Goal: Task Accomplishment & Management: Use online tool/utility

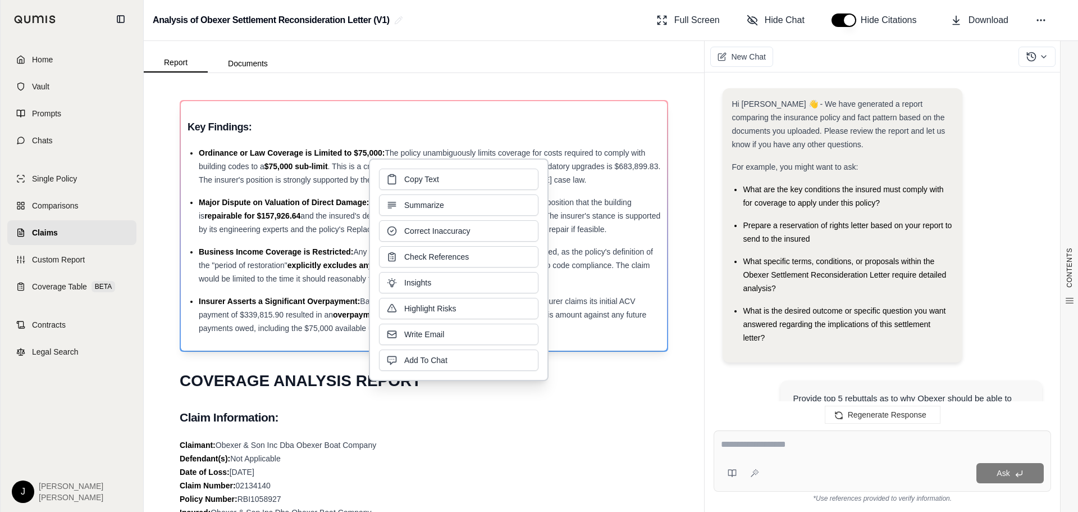
scroll to position [3957, 0]
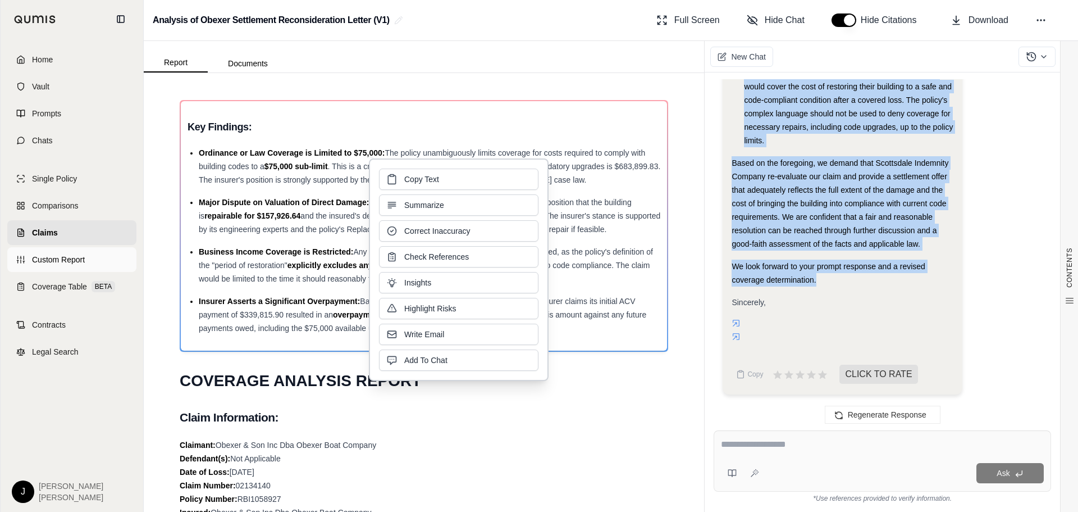
click at [61, 262] on span "Custom Report" at bounding box center [58, 259] width 53 height 11
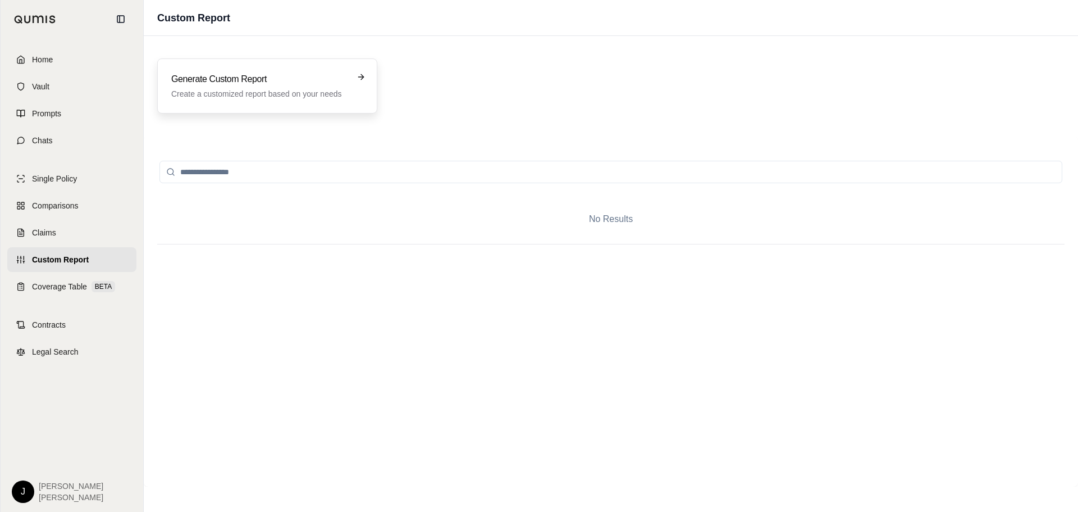
click at [223, 89] on p "Create a customized report based on your needs" at bounding box center [259, 93] width 176 height 11
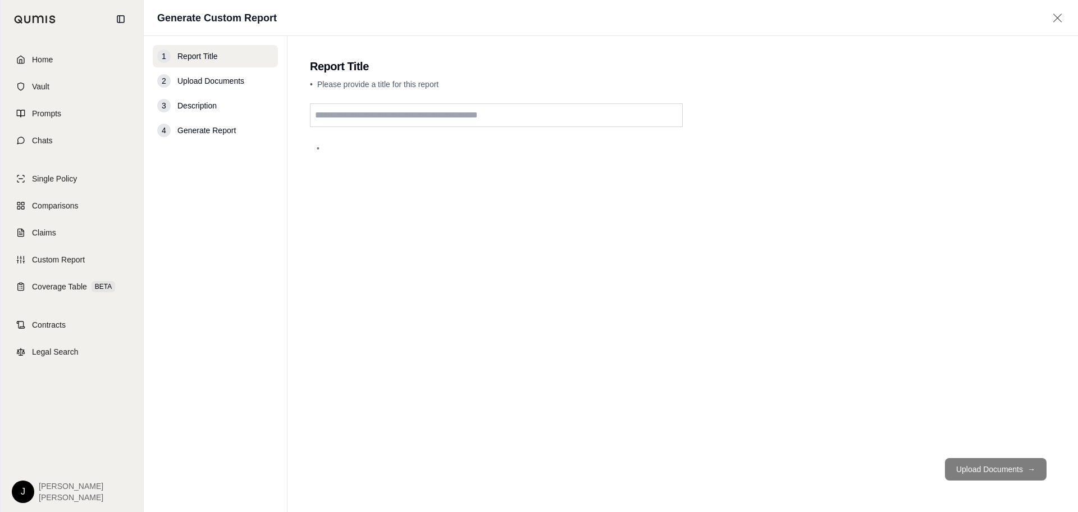
click at [449, 120] on input "text" at bounding box center [496, 115] width 373 height 24
paste input "**********"
click at [446, 115] on input "**********" at bounding box center [496, 115] width 373 height 24
paste input "********"
type input "**********"
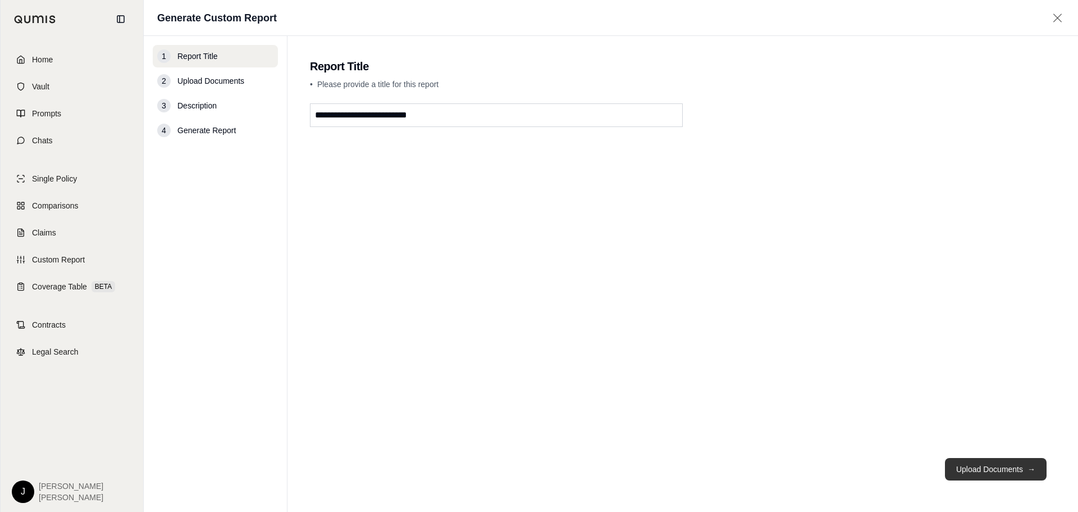
click at [999, 472] on button "Upload Documents →" at bounding box center [996, 469] width 102 height 22
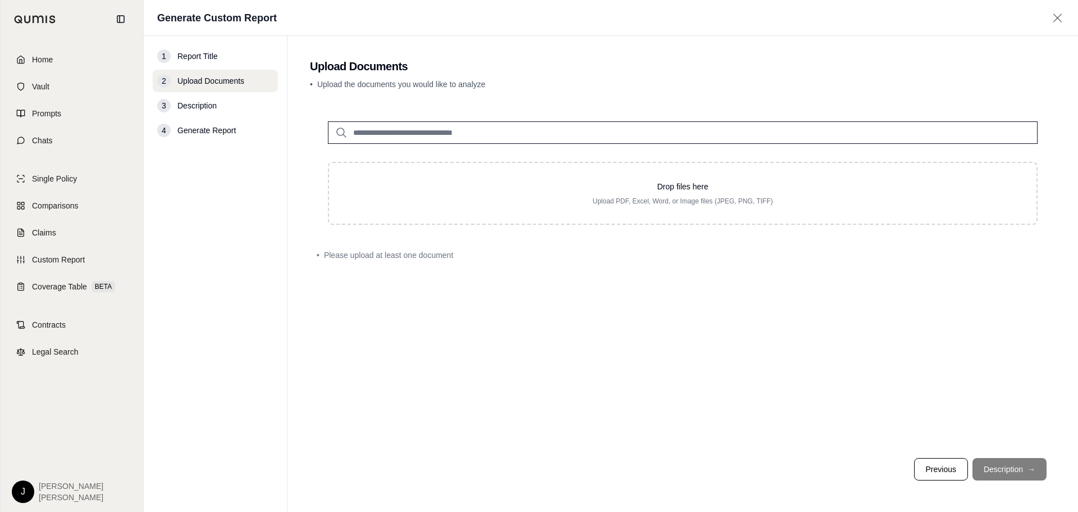
click at [213, 103] on span "Description" at bounding box center [196, 105] width 39 height 11
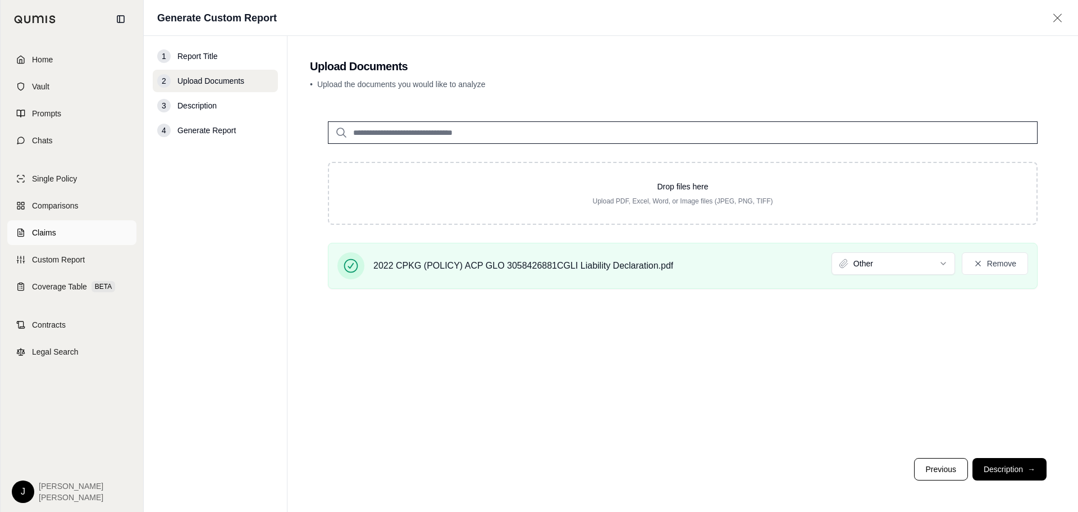
click at [56, 227] on span "Claims" at bounding box center [44, 232] width 24 height 11
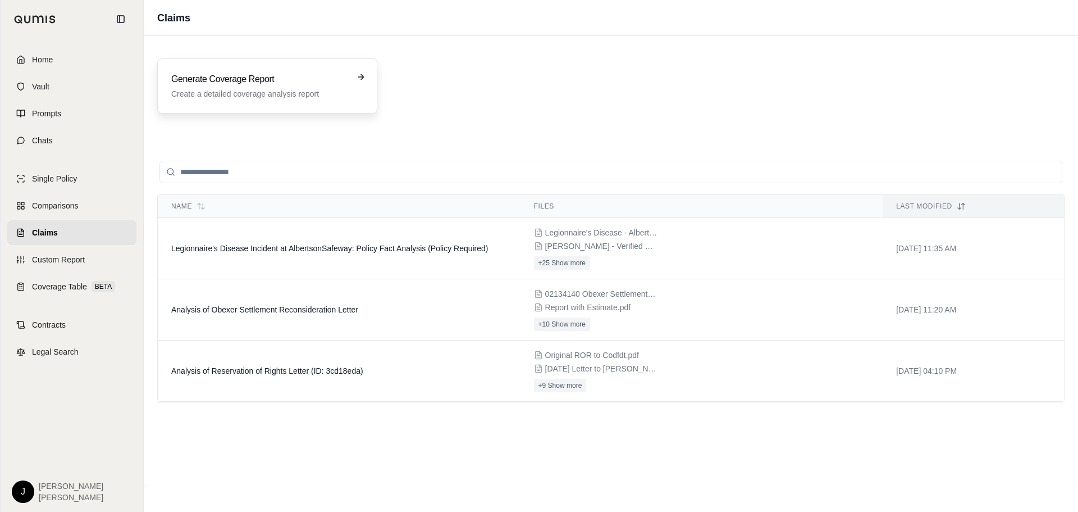
click at [277, 82] on h3 "Generate Coverage Report" at bounding box center [259, 78] width 176 height 13
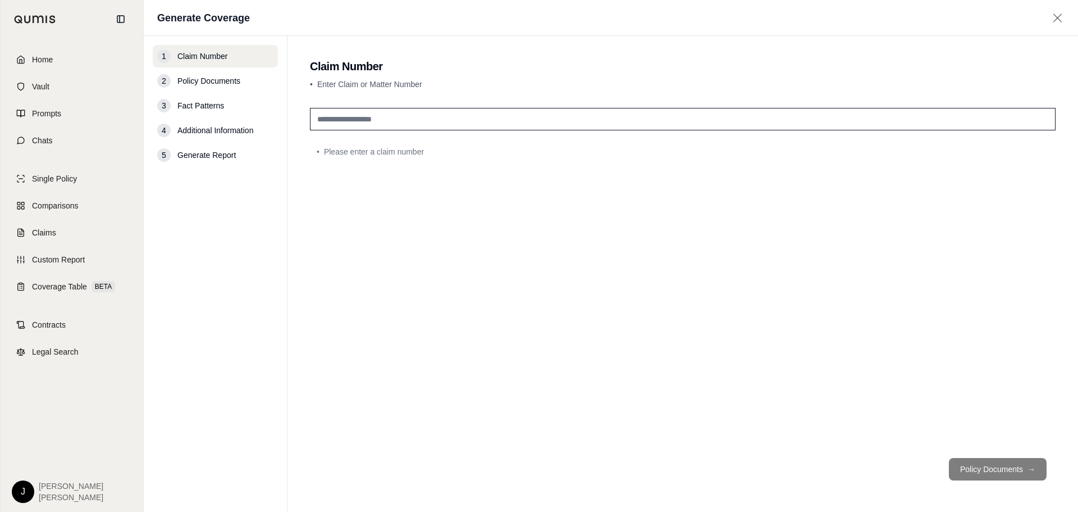
click at [409, 116] on input "text" at bounding box center [683, 119] width 746 height 22
paste input "**********"
click at [414, 113] on input "**********" at bounding box center [683, 119] width 746 height 22
paste input "********"
type input "**********"
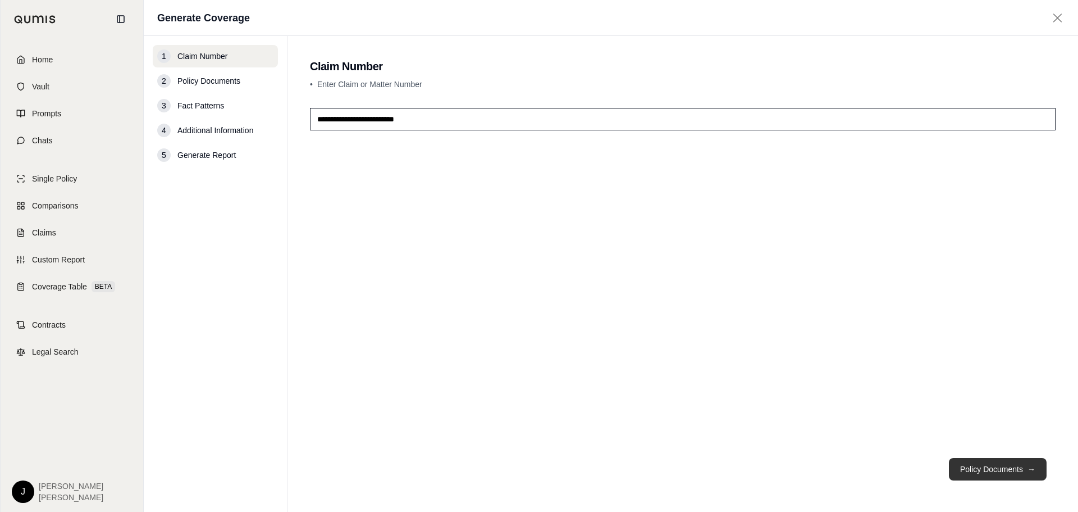
click at [1005, 468] on button "Policy Documents →" at bounding box center [998, 469] width 98 height 22
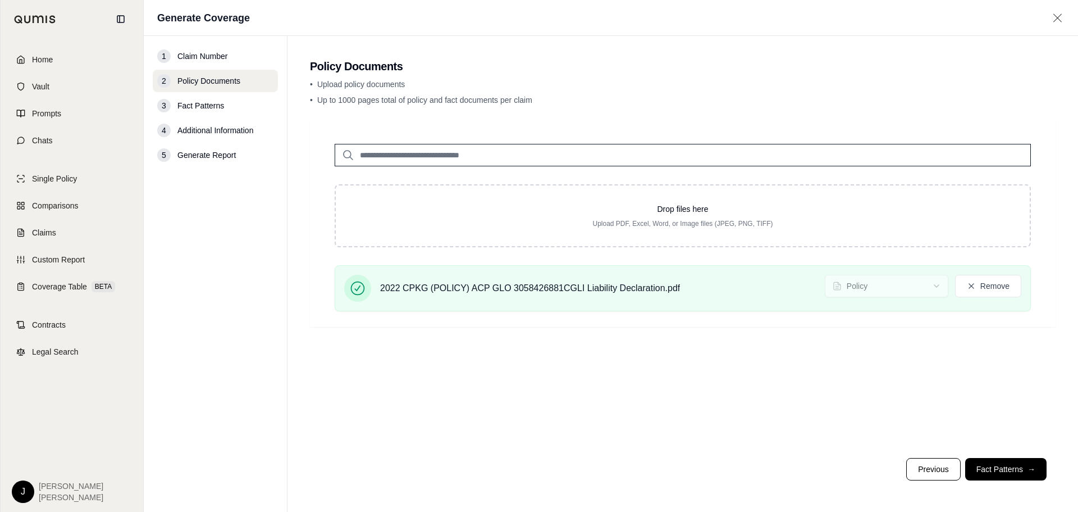
click at [1004, 467] on button "Fact Patterns →" at bounding box center [1005, 469] width 81 height 22
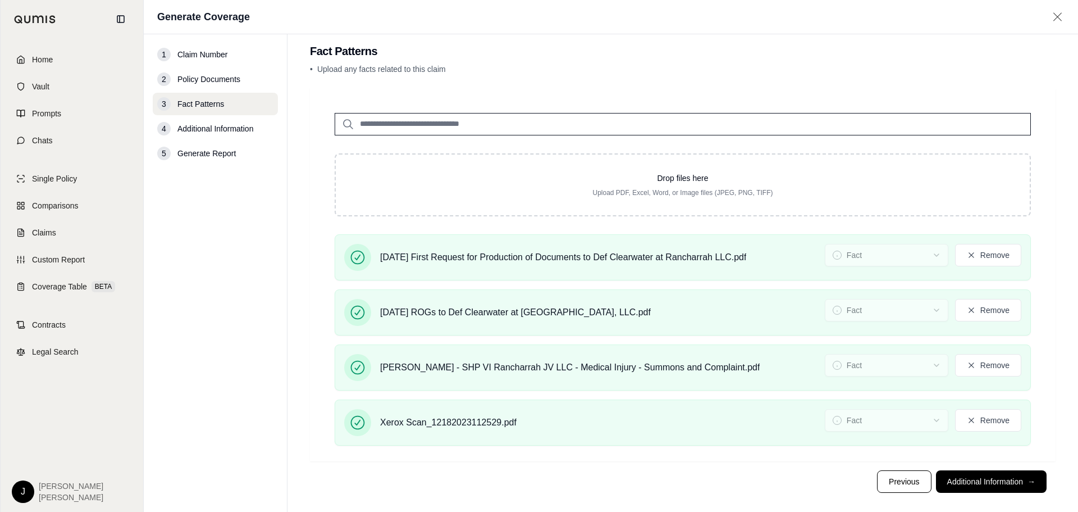
scroll to position [26, 0]
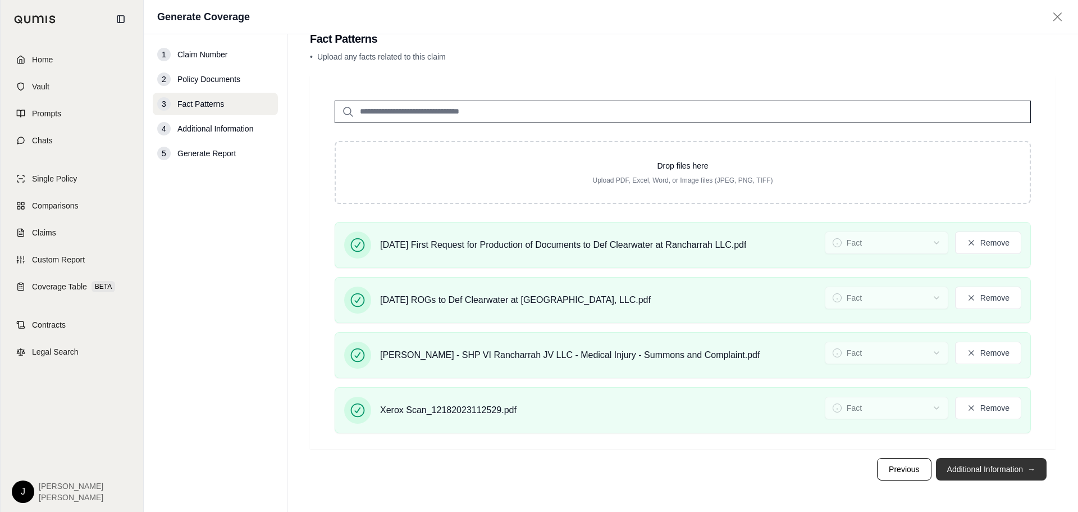
click at [1010, 469] on button "Additional Information →" at bounding box center [991, 469] width 111 height 22
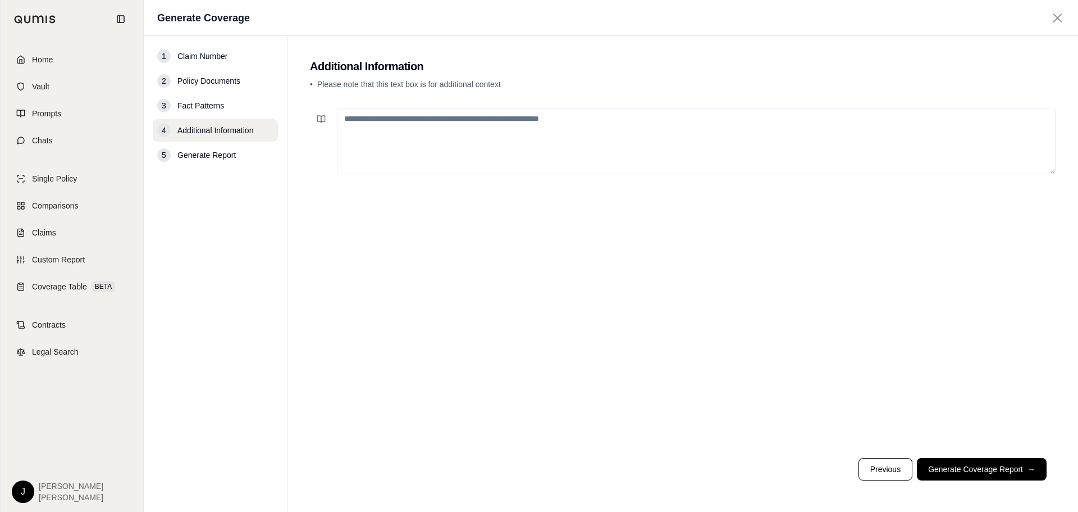
click at [1001, 455] on footer "Previous Generate Coverage Report →" at bounding box center [683, 469] width 746 height 40
click at [1003, 468] on button "Generate Coverage Report →" at bounding box center [982, 469] width 130 height 22
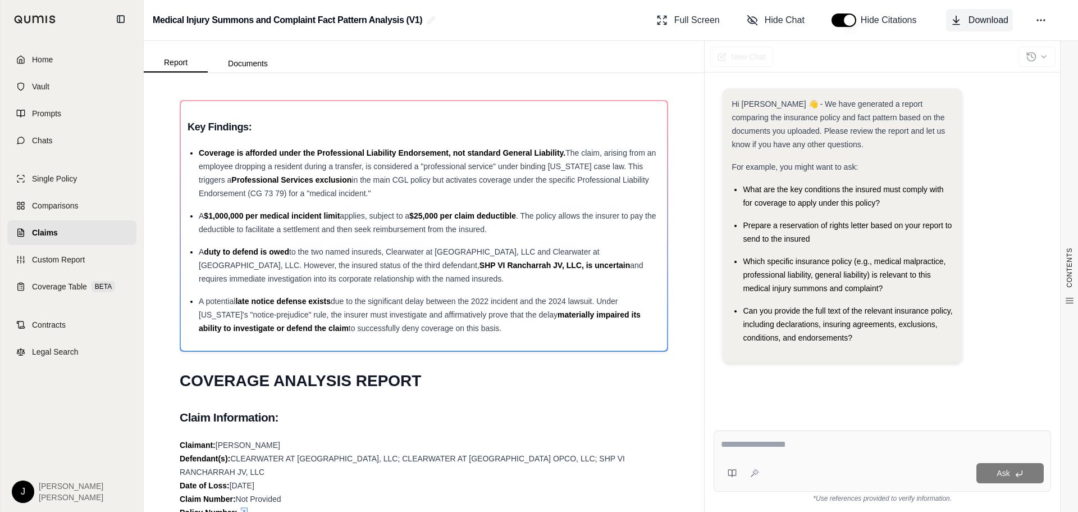
click at [986, 23] on span "Download" at bounding box center [989, 19] width 40 height 13
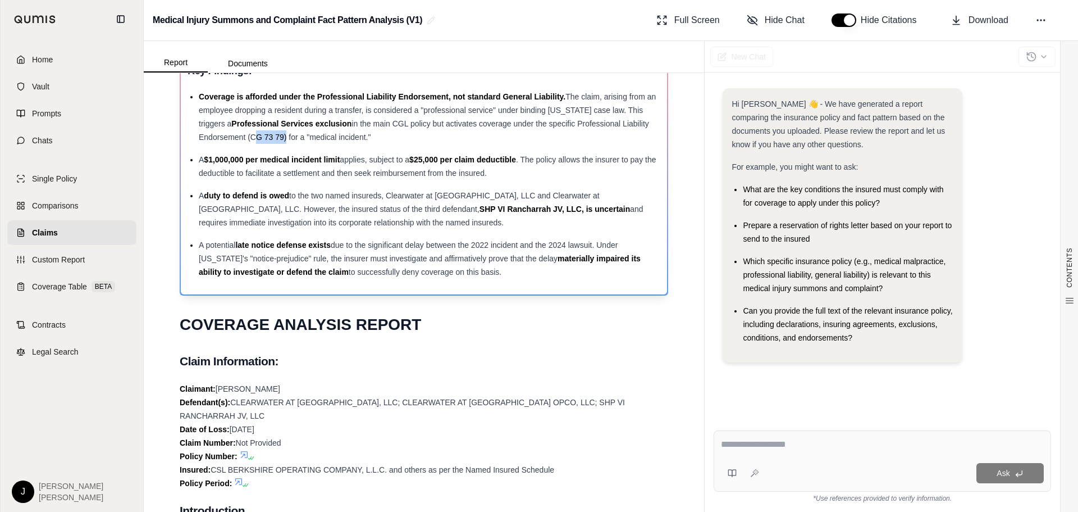
drag, startPoint x: 280, startPoint y: 138, endPoint x: 312, endPoint y: 137, distance: 32.0
click at [312, 137] on span "in the main CGL policy but activates coverage under the specific Professional L…" at bounding box center [424, 130] width 450 height 22
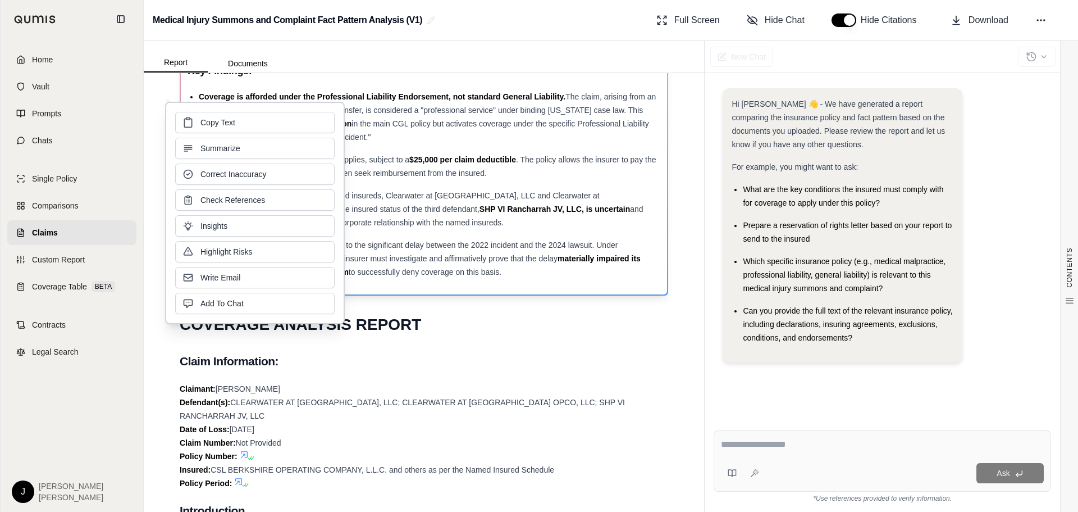
copy span "CG 73 79"
click at [230, 122] on span "Copy Text" at bounding box center [217, 121] width 35 height 11
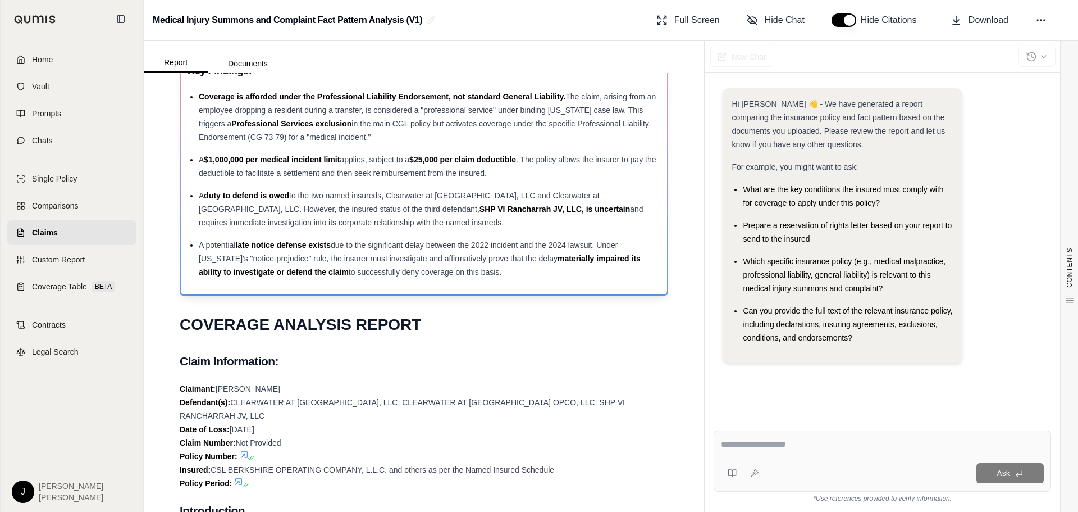
click at [435, 140] on div "Coverage is afforded under the Professional Liability Endorsement, not standard…" at bounding box center [430, 117] width 462 height 54
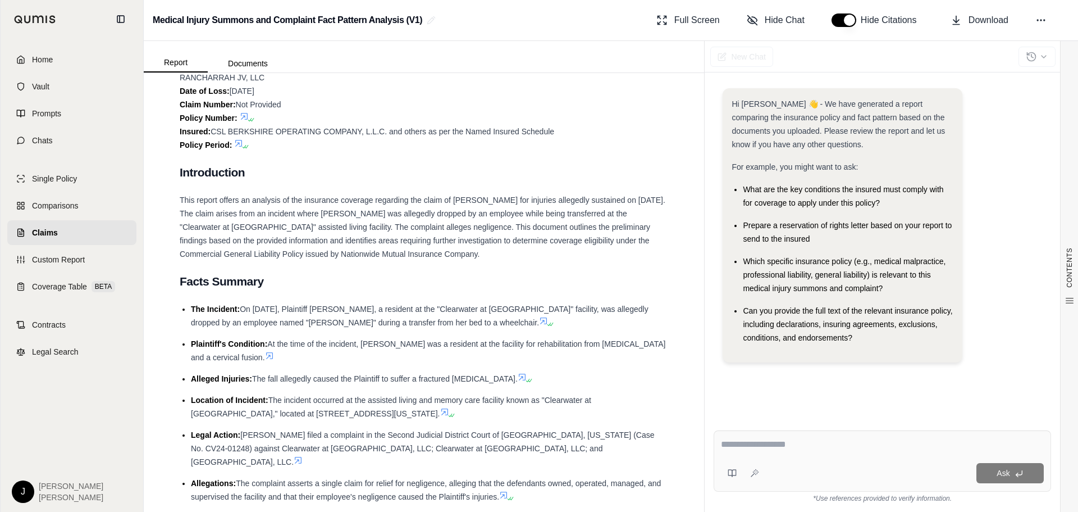
scroll to position [393, 0]
click at [320, 330] on li "The Incident: On [DATE], Plaintiff [PERSON_NAME], a resident at the "Clearwater…" at bounding box center [429, 316] width 477 height 27
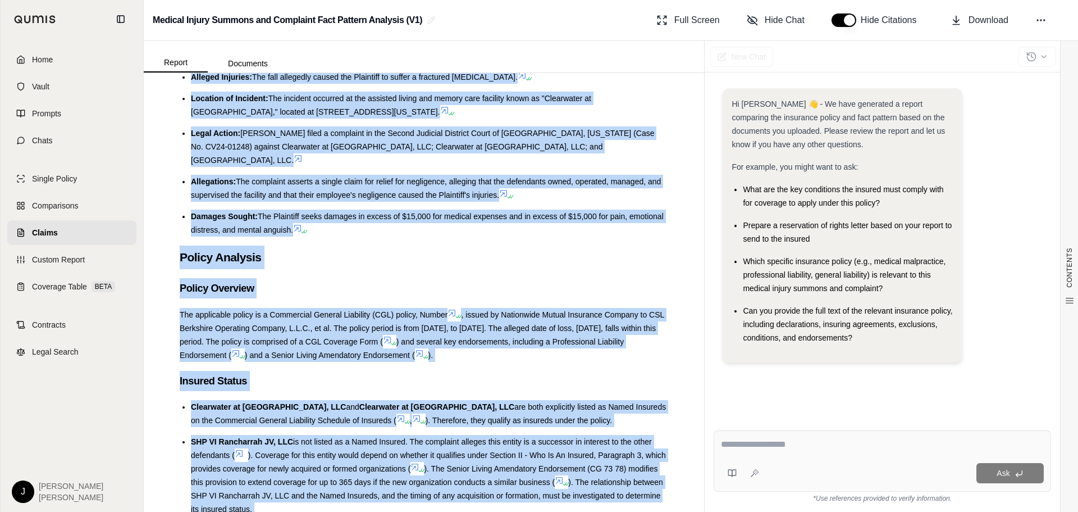
scroll to position [792, 0]
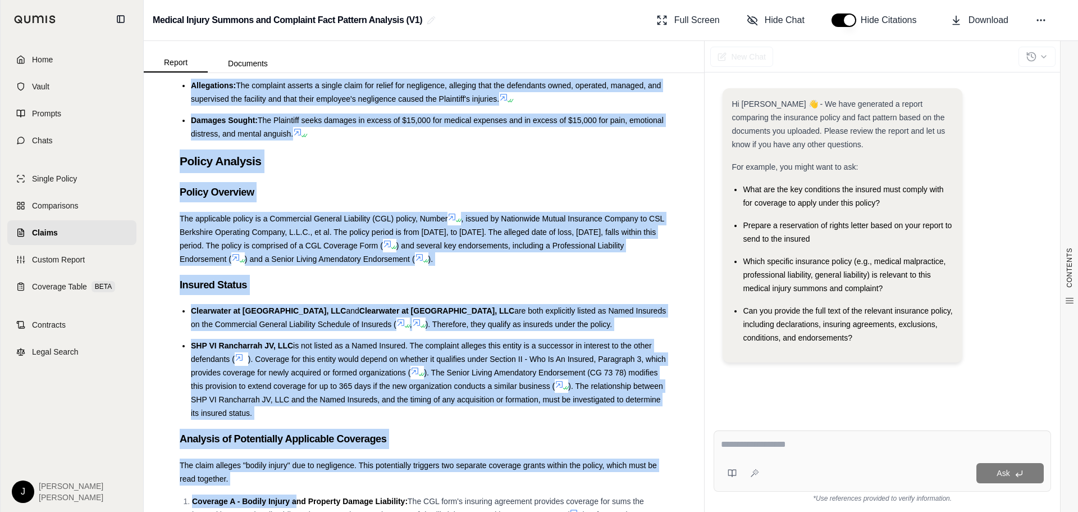
drag, startPoint x: 179, startPoint y: 280, endPoint x: 350, endPoint y: 118, distance: 235.6
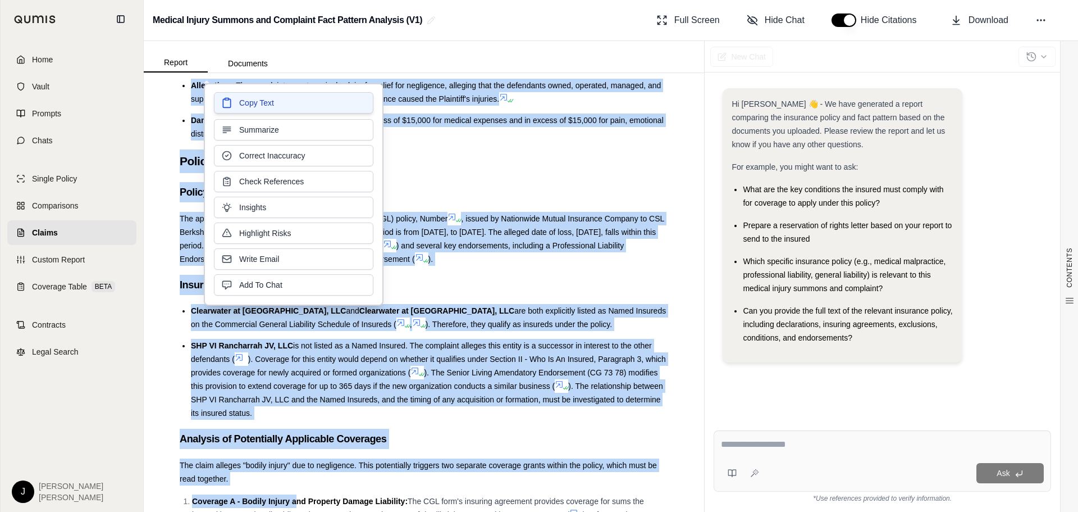
click at [323, 98] on button "Copy Text" at bounding box center [293, 102] width 159 height 21
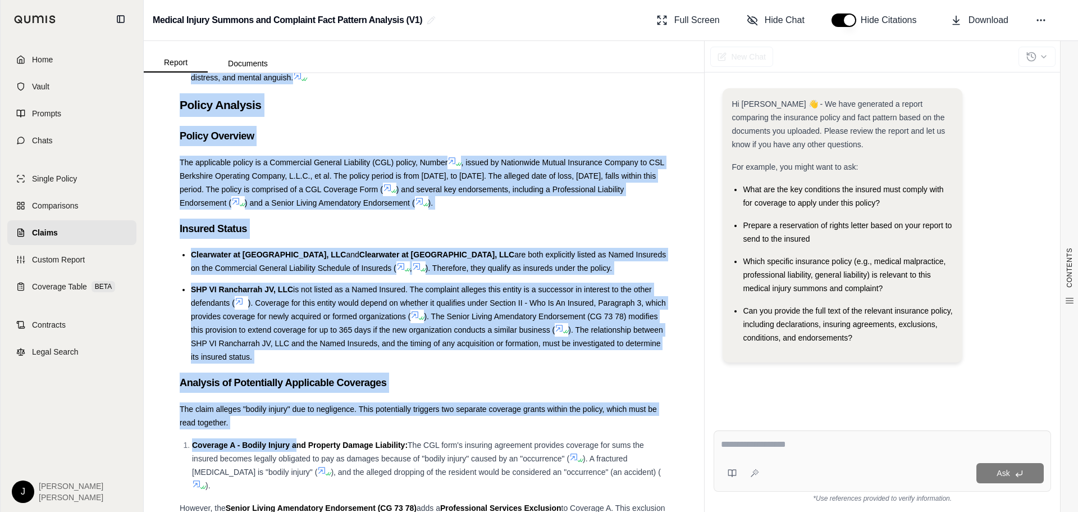
scroll to position [904, 0]
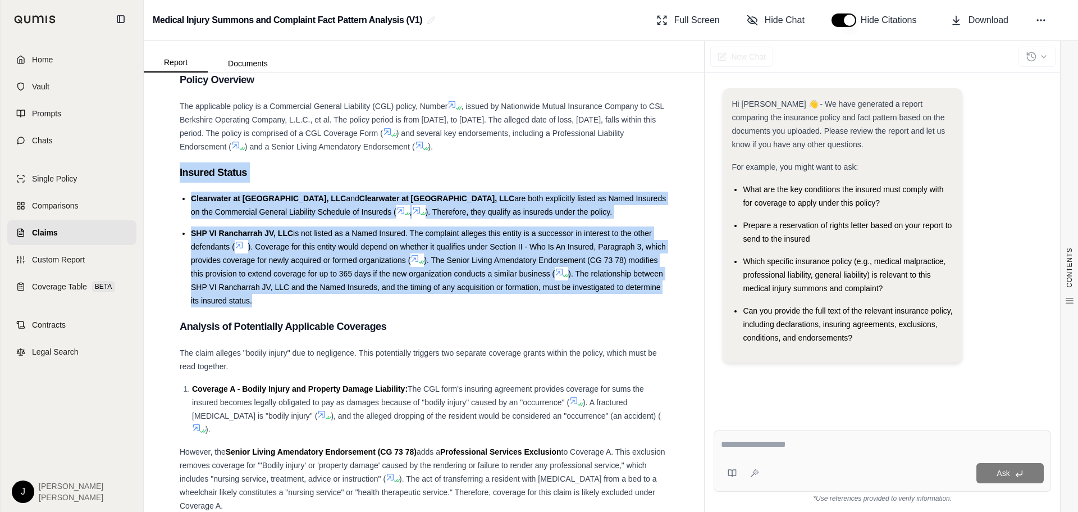
drag, startPoint x: 343, startPoint y: 284, endPoint x: 177, endPoint y: 166, distance: 203.3
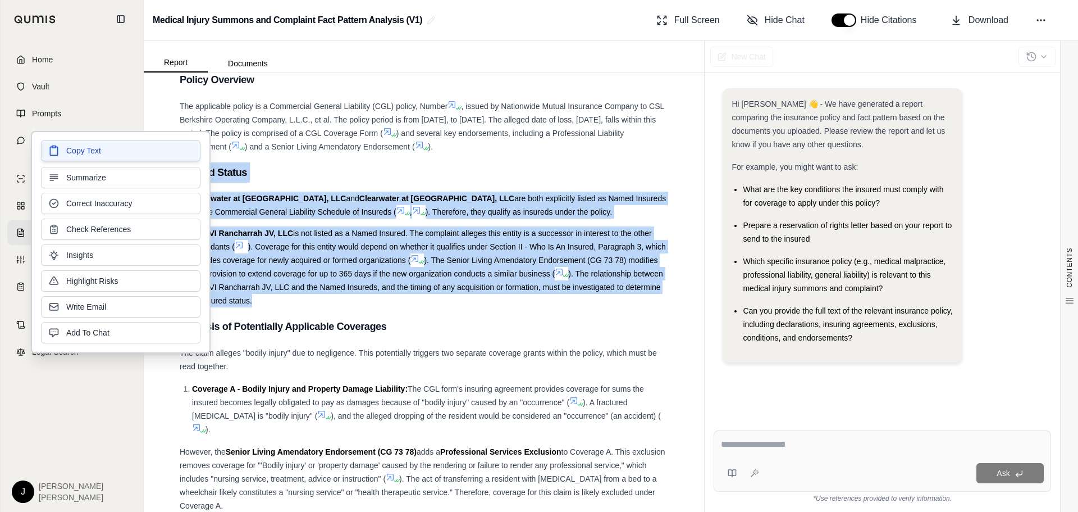
click at [151, 156] on button "Copy Text" at bounding box center [120, 150] width 159 height 21
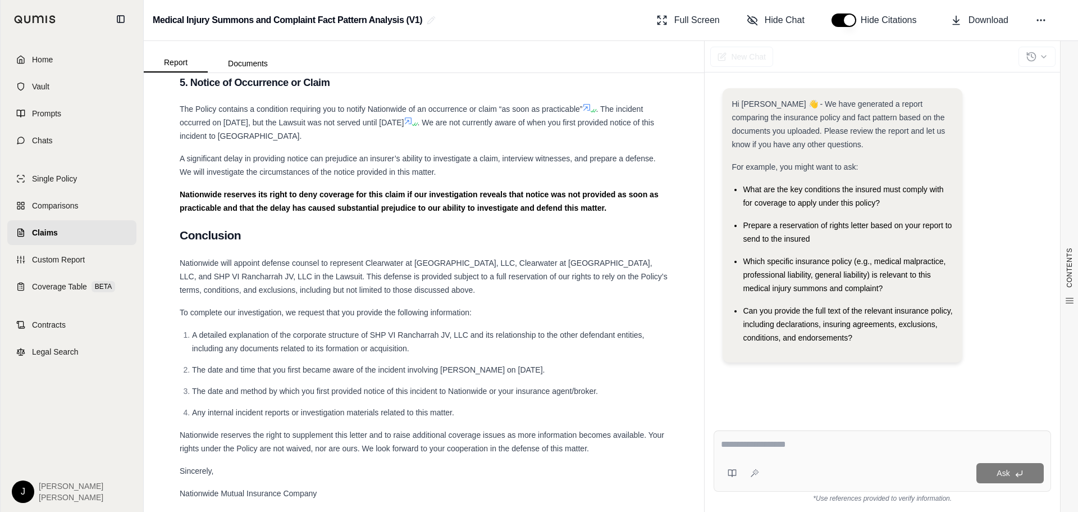
scroll to position [5986, 0]
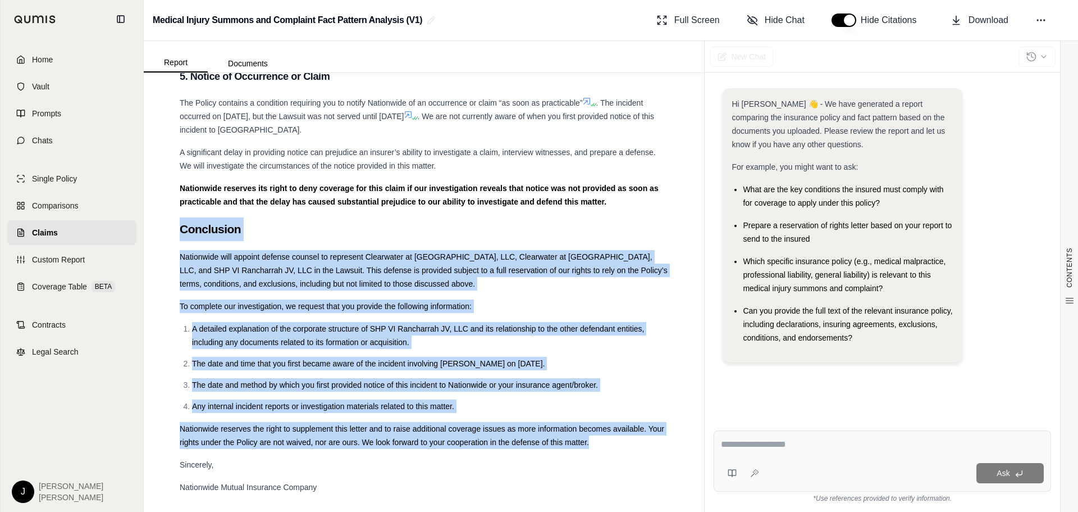
drag, startPoint x: 182, startPoint y: 214, endPoint x: 613, endPoint y: 433, distance: 483.7
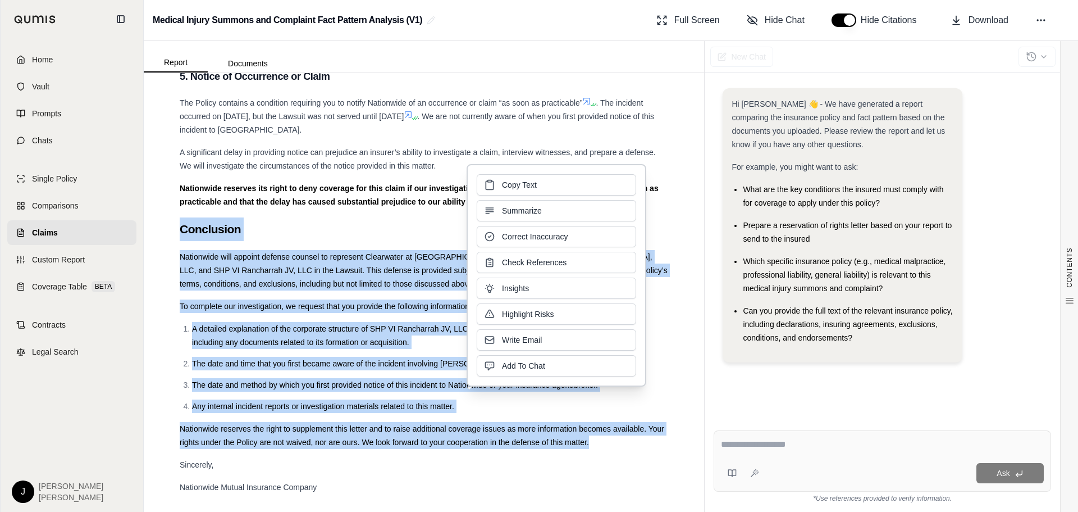
copy div "Loremipsum Dolorsitam cons adipisc elitsed doeiusm te incididun Utlaboreet do M…"
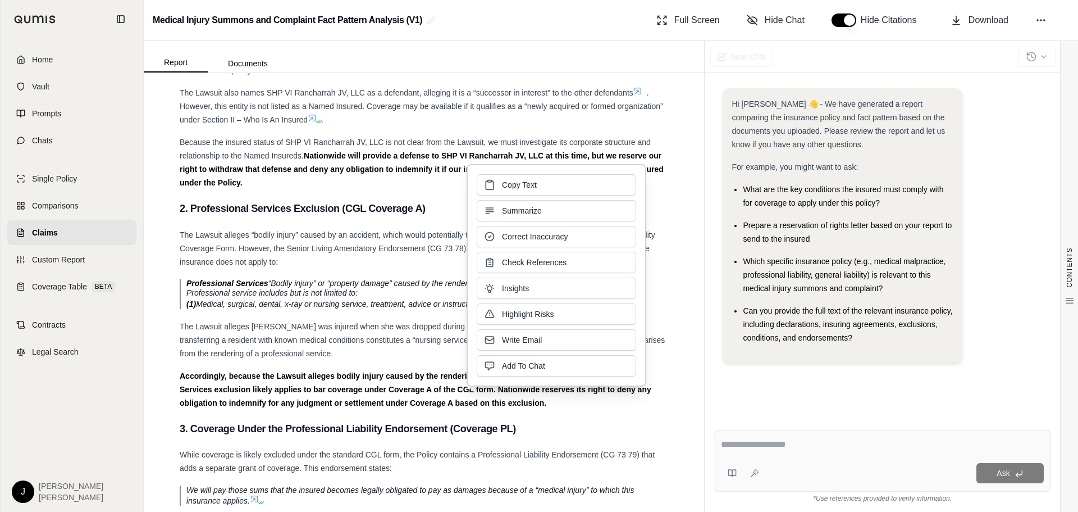
scroll to position [5144, 0]
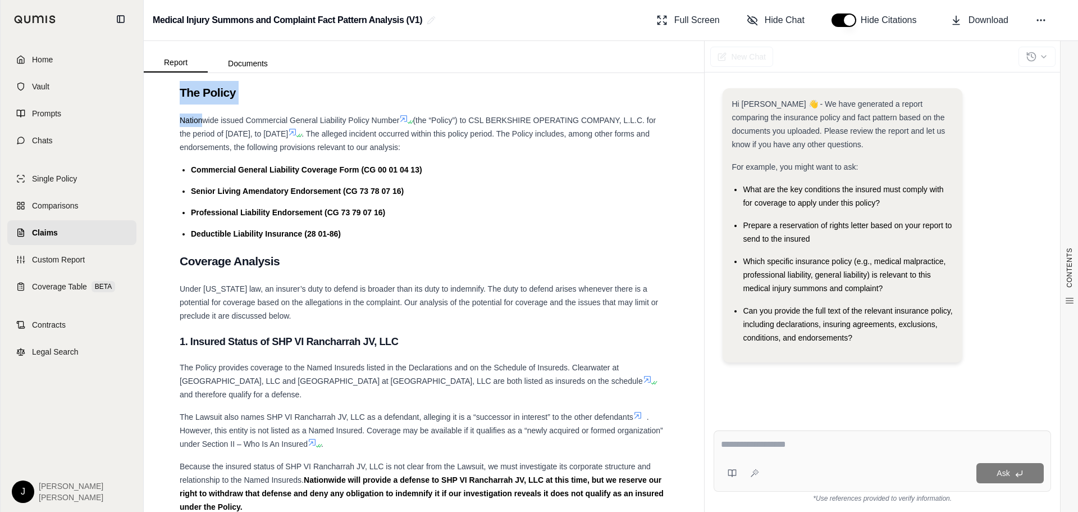
scroll to position [4918, 0]
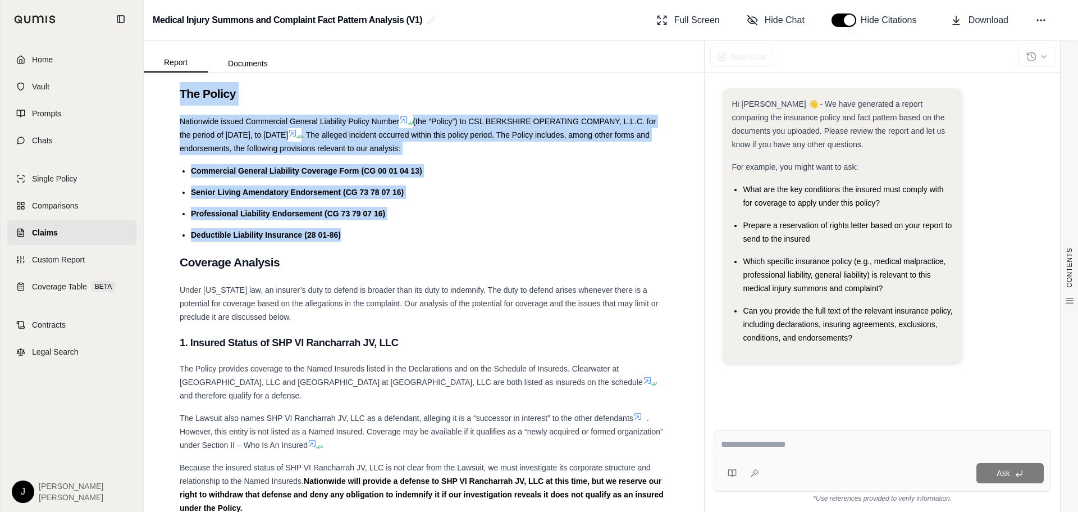
drag, startPoint x: 179, startPoint y: 77, endPoint x: 341, endPoint y: 226, distance: 220.6
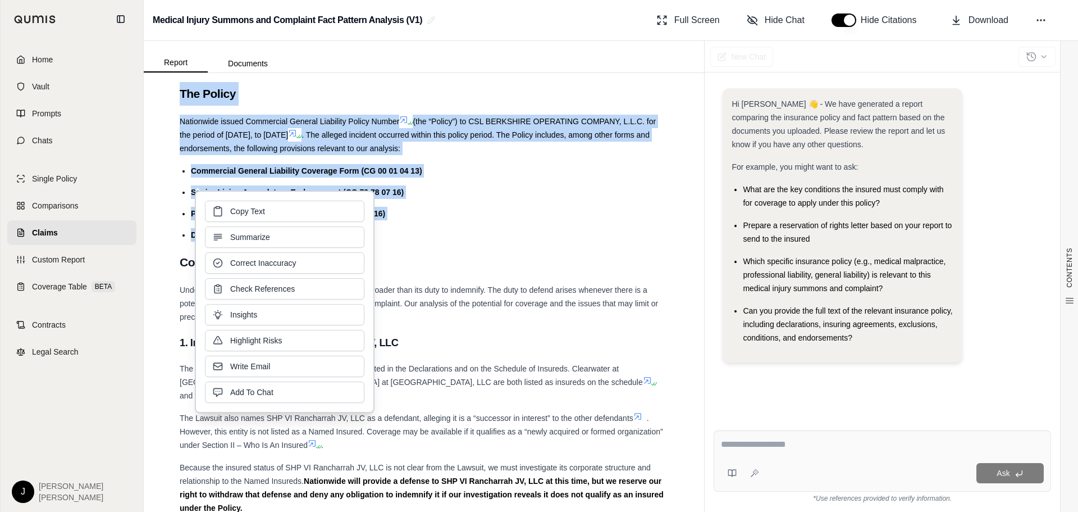
copy div "The Policy Nationwide issued Commercial General Liability Policy Number (the “P…"
click at [332, 215] on button "Copy Text" at bounding box center [284, 209] width 159 height 21
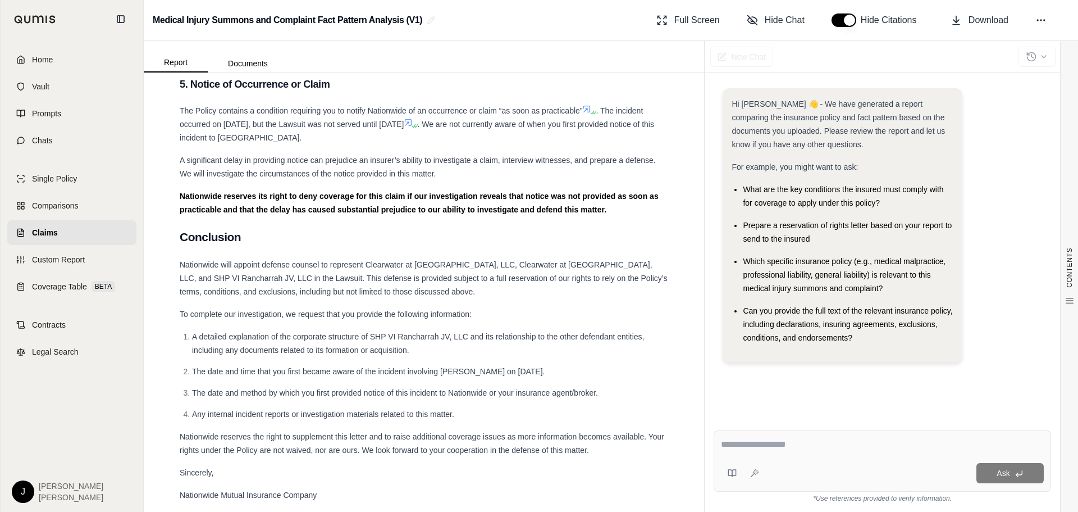
scroll to position [5986, 0]
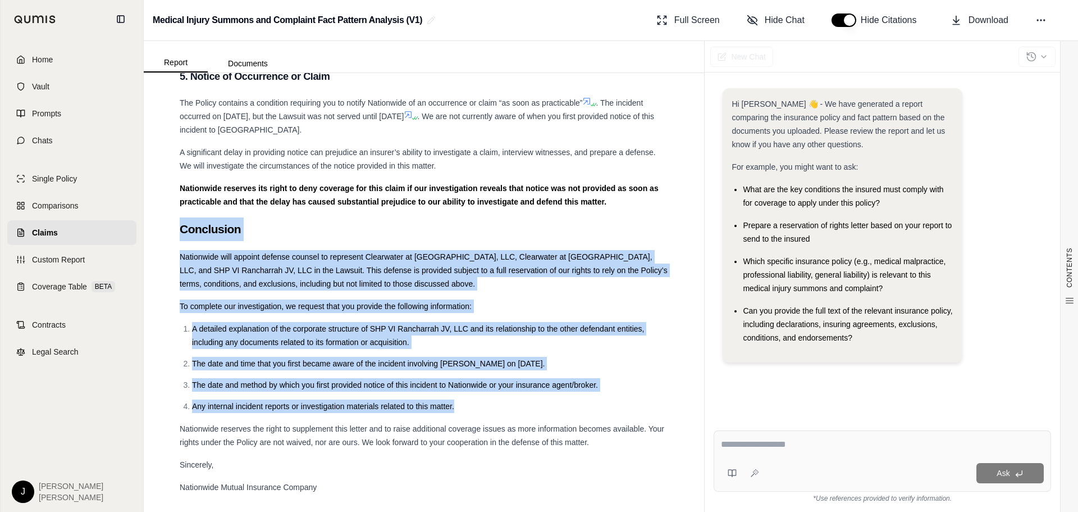
drag, startPoint x: 173, startPoint y: 211, endPoint x: 462, endPoint y: 385, distance: 337.3
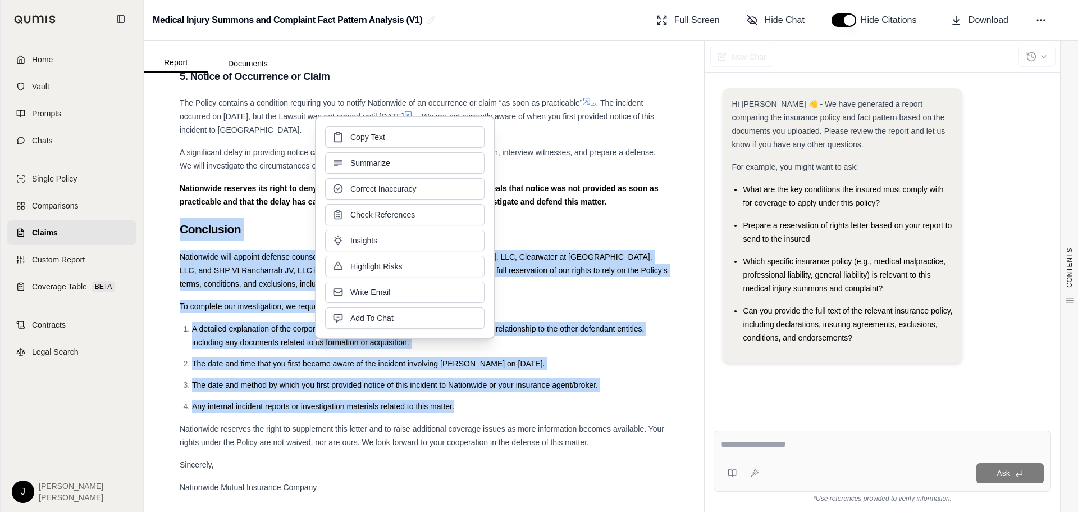
copy div "Conclusion Nationwide will appoint defense counsel to represent Clearwater at […"
click at [418, 137] on button "Copy Text" at bounding box center [404, 135] width 159 height 21
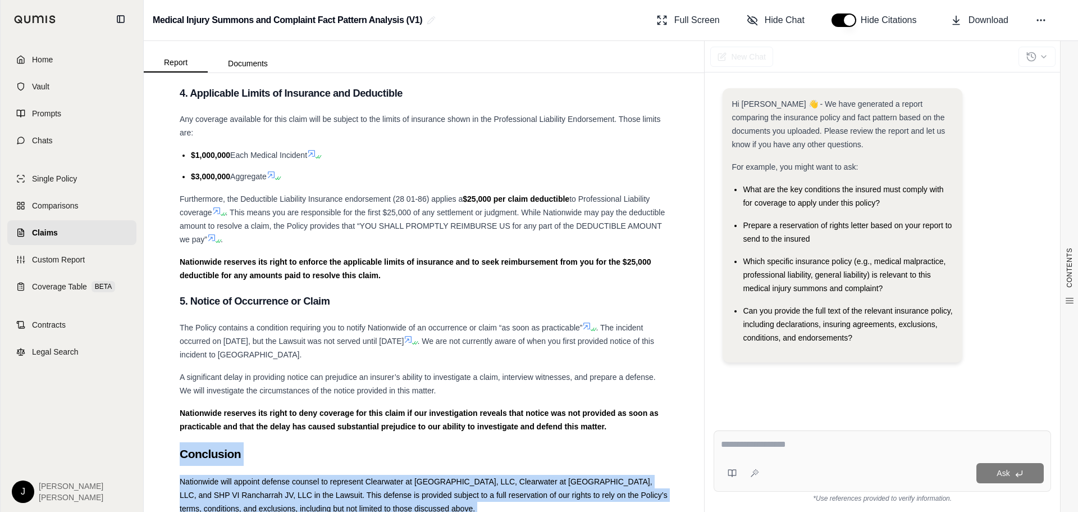
scroll to position [5537, 0]
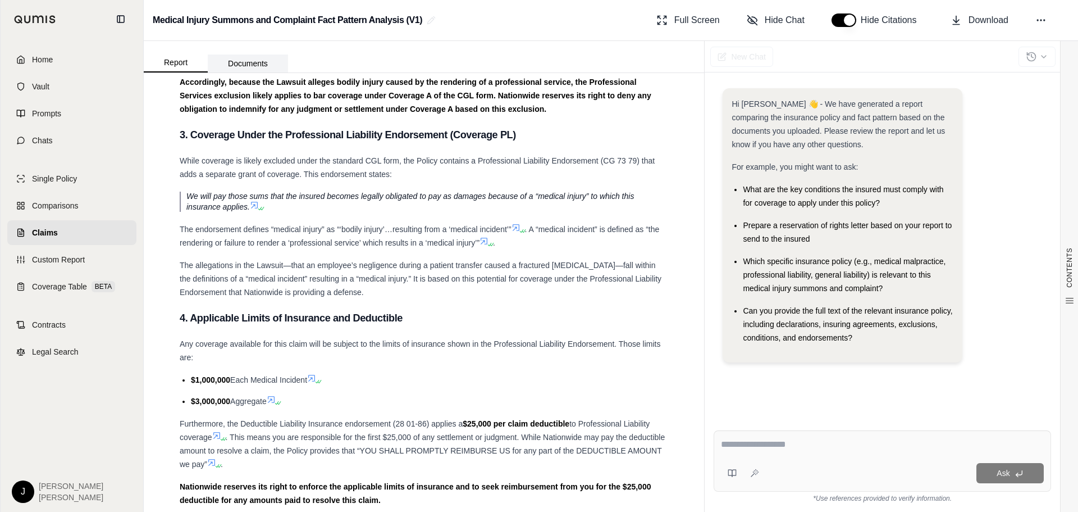
click at [250, 58] on button "Documents" at bounding box center [248, 63] width 80 height 18
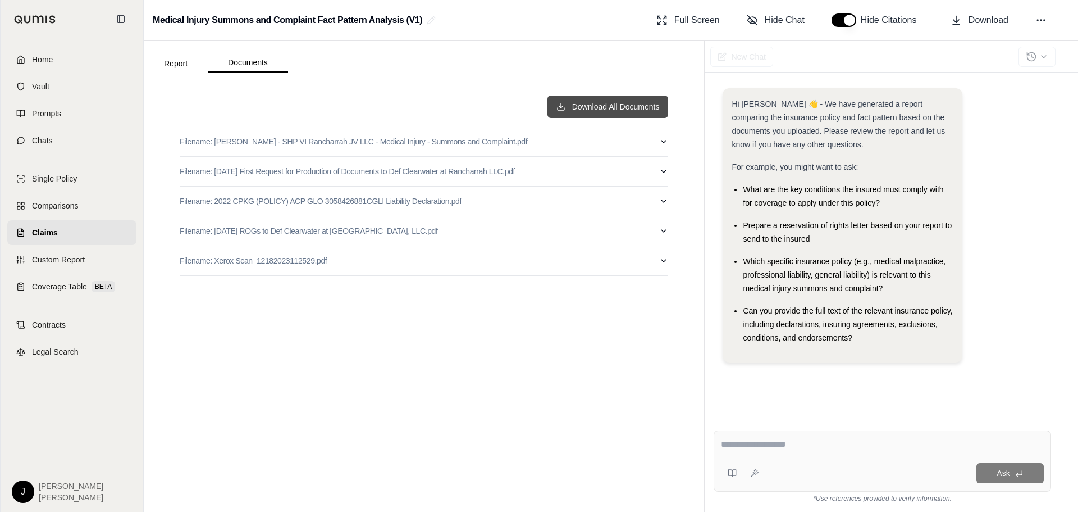
click at [588, 99] on button "Download All Documents" at bounding box center [607, 106] width 121 height 22
click at [521, 73] on div "Download All Documents Filename: [PERSON_NAME] - SHP VI Rancharrah JV LLC - Med…" at bounding box center [424, 292] width 560 height 439
click at [174, 65] on button "Report" at bounding box center [176, 63] width 64 height 18
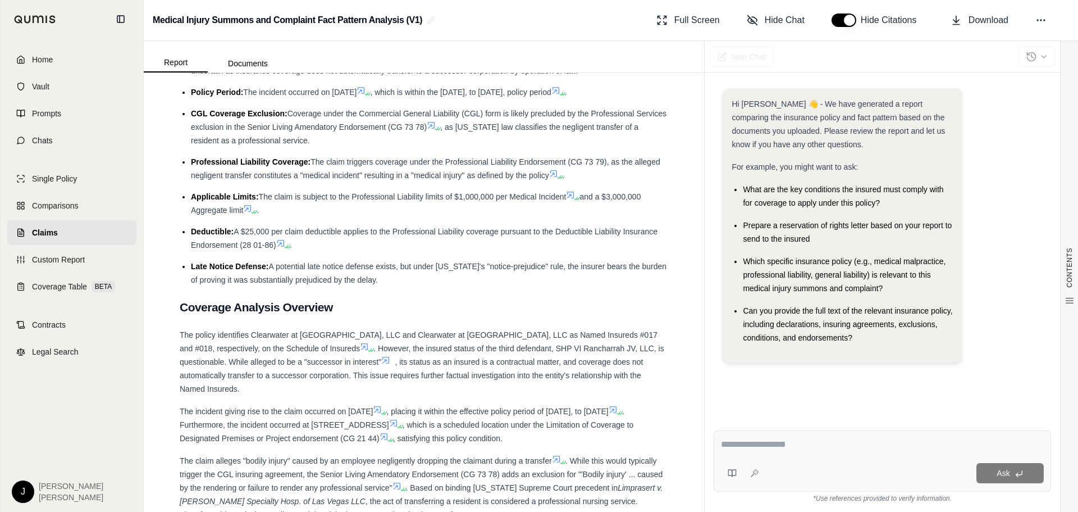
scroll to position [2347, 0]
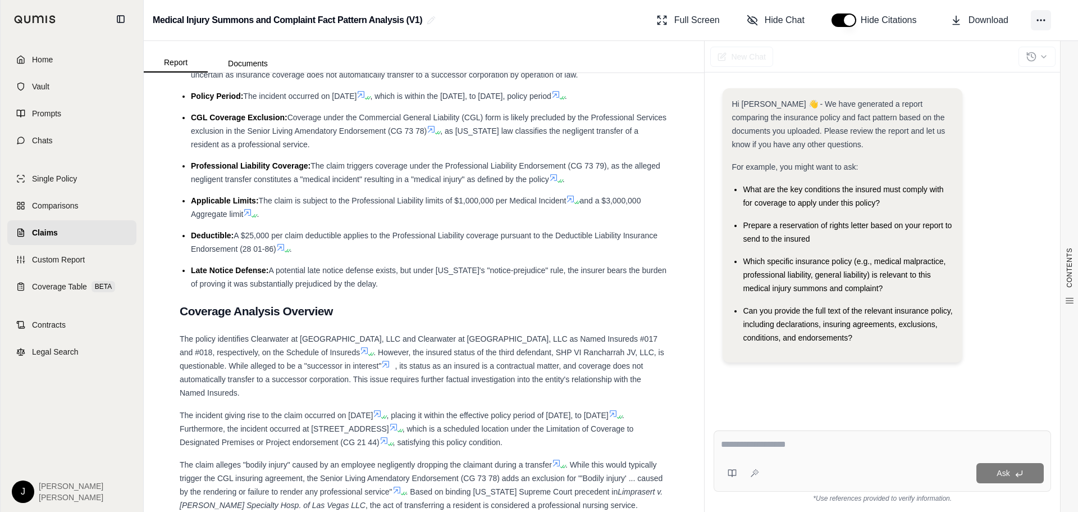
click at [1042, 22] on icon at bounding box center [1040, 20] width 11 height 11
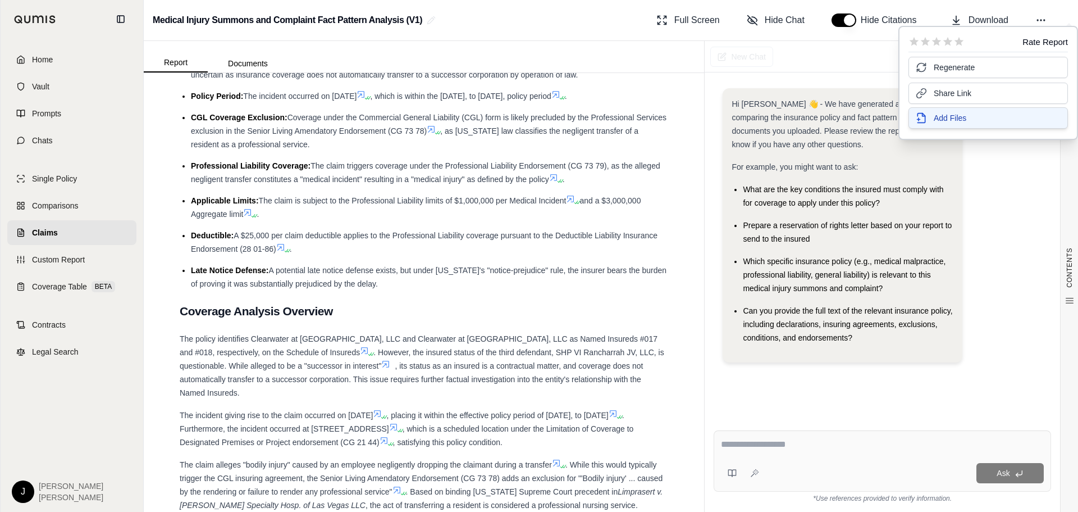
click at [953, 117] on span "Add Files" at bounding box center [950, 117] width 33 height 11
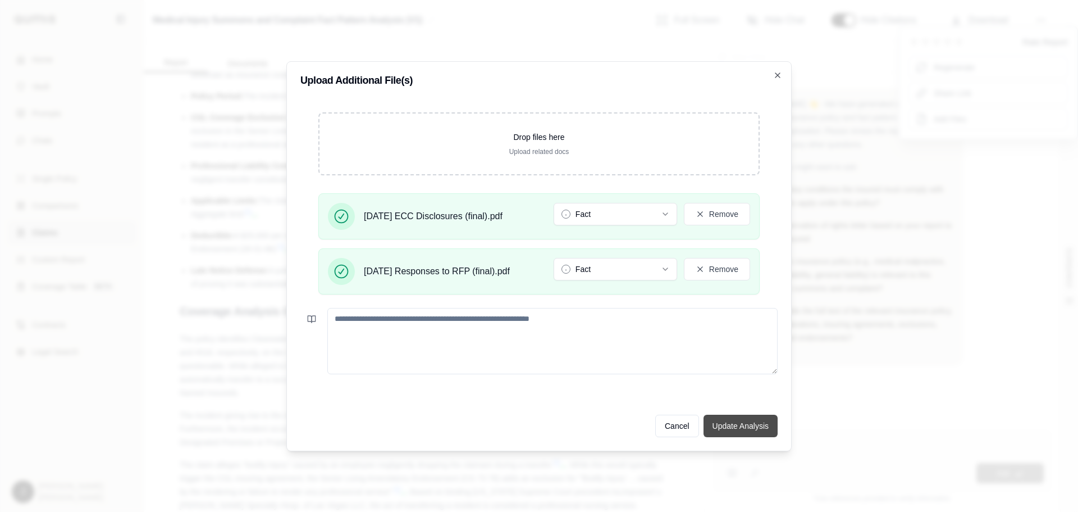
click at [755, 425] on button "Update Analysis" at bounding box center [741, 425] width 74 height 22
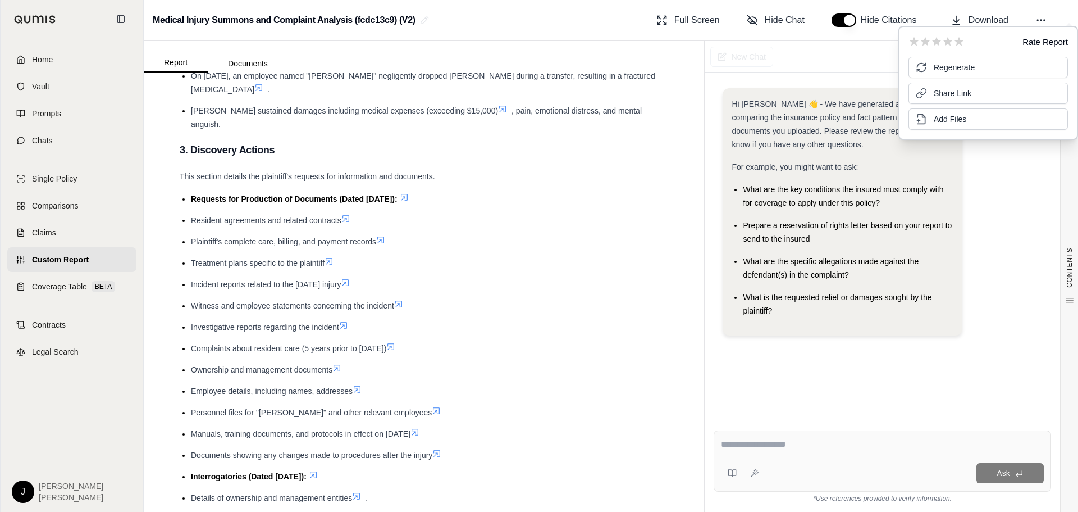
scroll to position [562, 0]
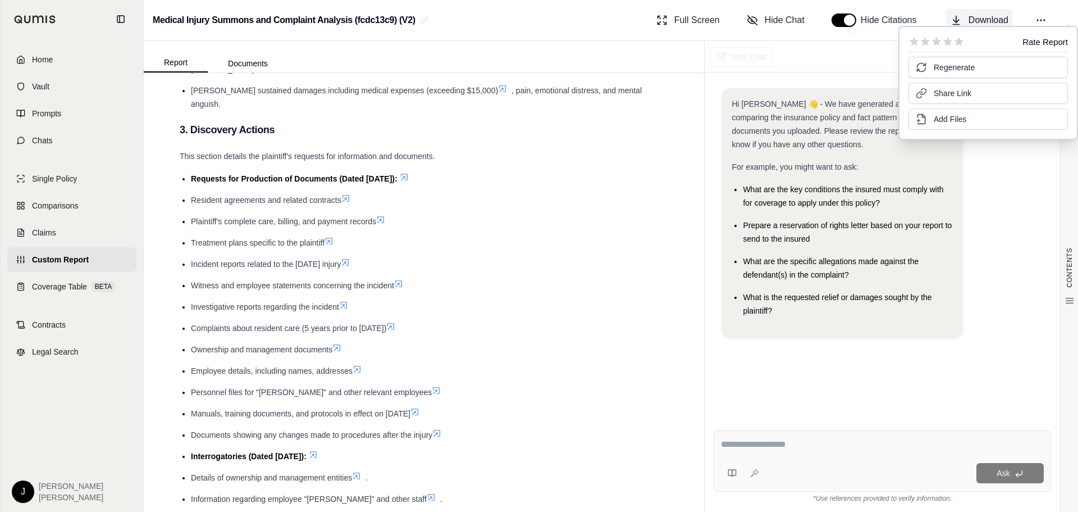
click at [967, 19] on button "Download" at bounding box center [979, 20] width 67 height 22
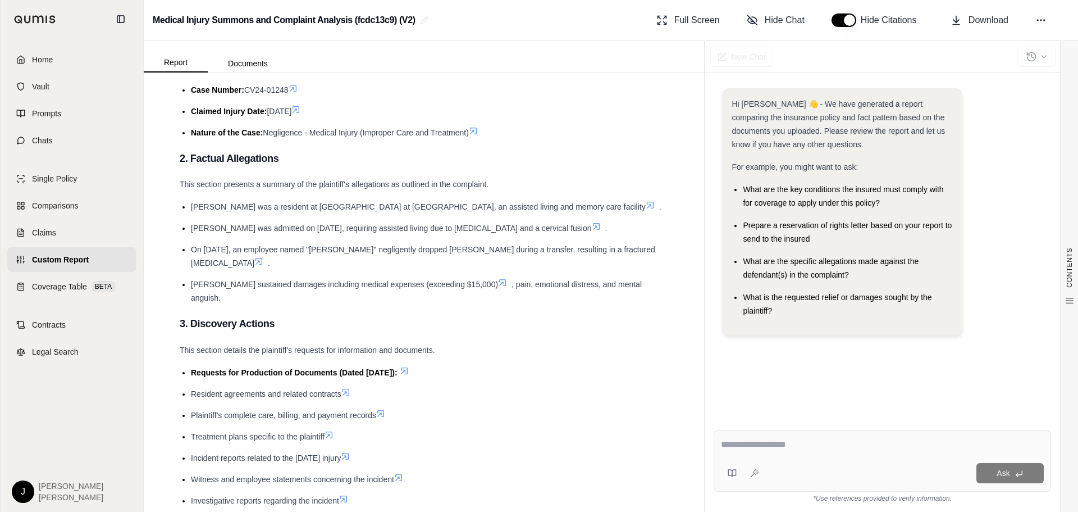
scroll to position [0, 0]
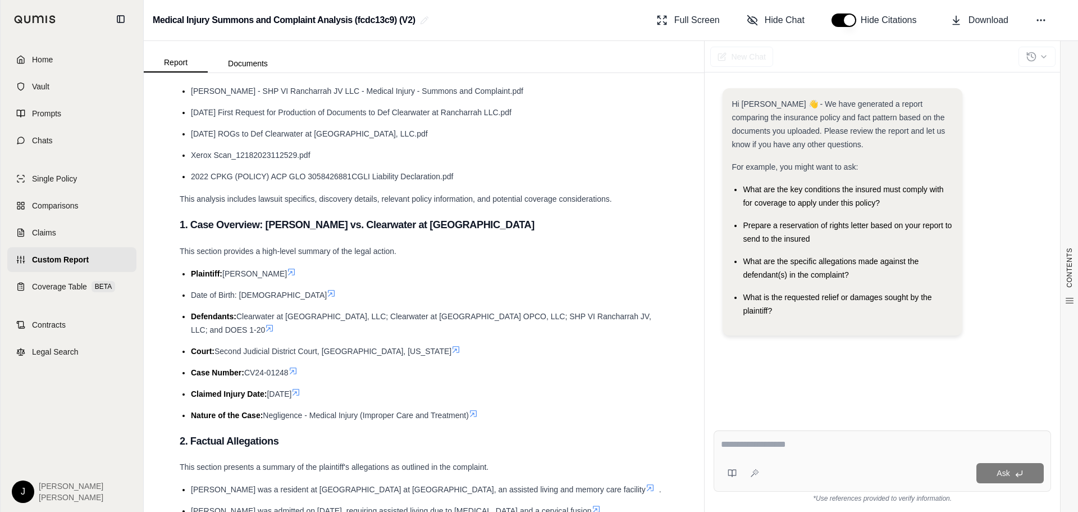
scroll to position [112, 0]
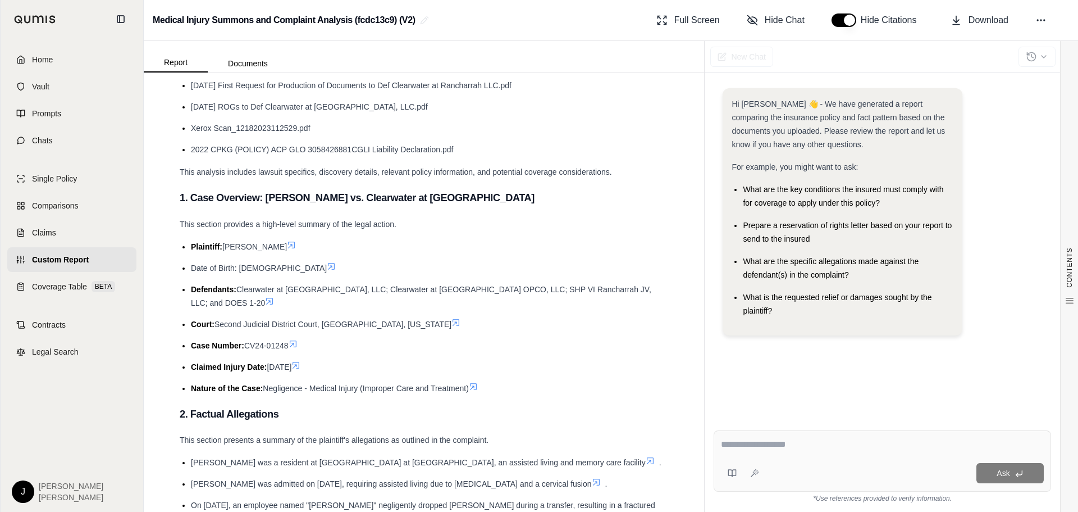
drag, startPoint x: 175, startPoint y: 194, endPoint x: 496, endPoint y: 385, distance: 373.4
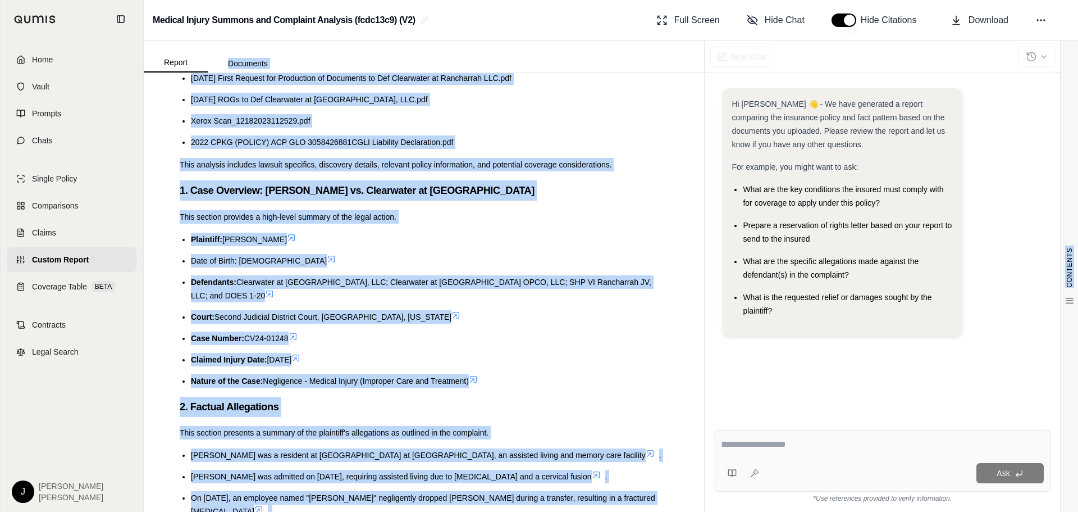
scroll to position [0, 0]
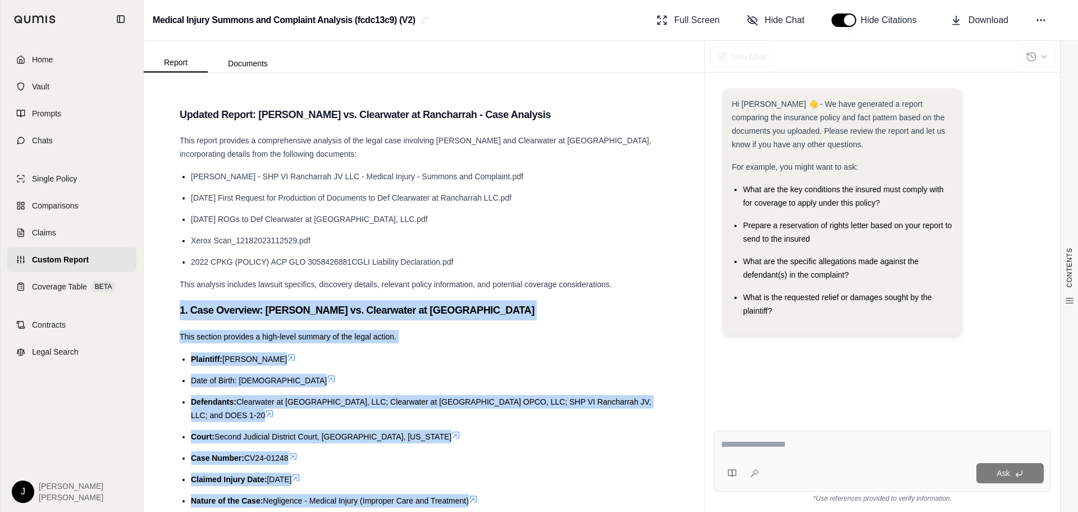
drag, startPoint x: 340, startPoint y: 409, endPoint x: 178, endPoint y: 317, distance: 186.1
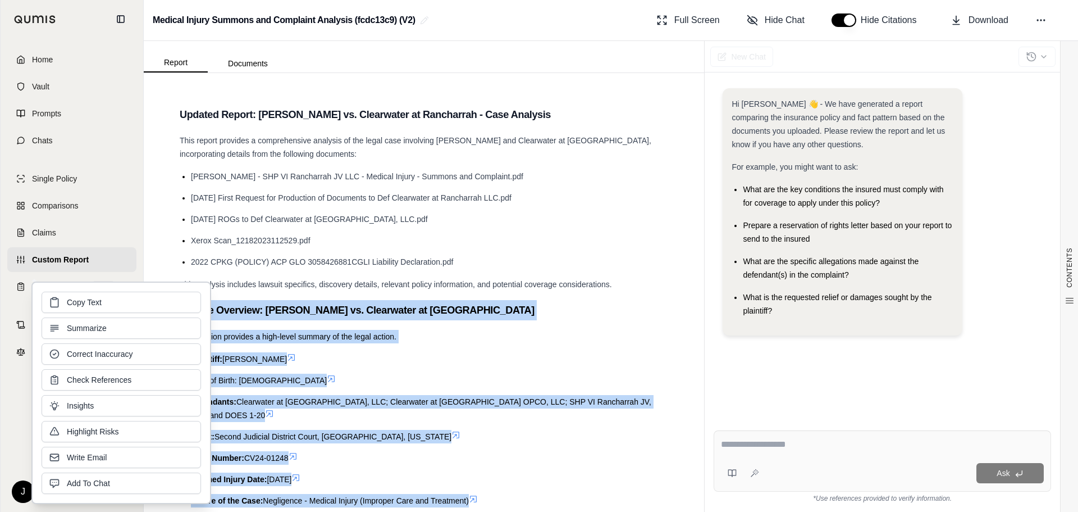
copy div "1. Case Overview: [PERSON_NAME] vs. Clearwater at [GEOGRAPHIC_DATA] This sectio…"
click at [109, 310] on button "Copy Text" at bounding box center [121, 300] width 159 height 21
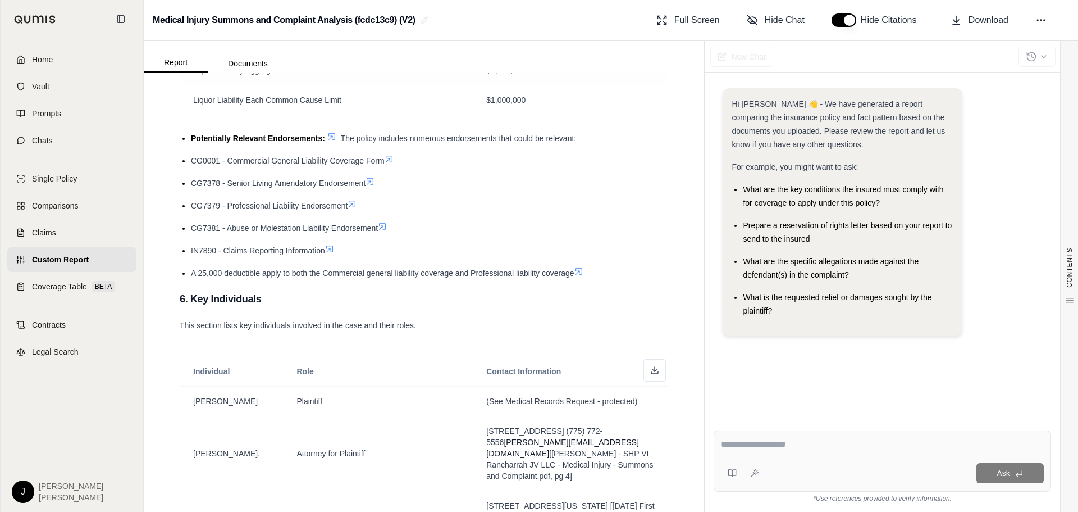
scroll to position [1797, 0]
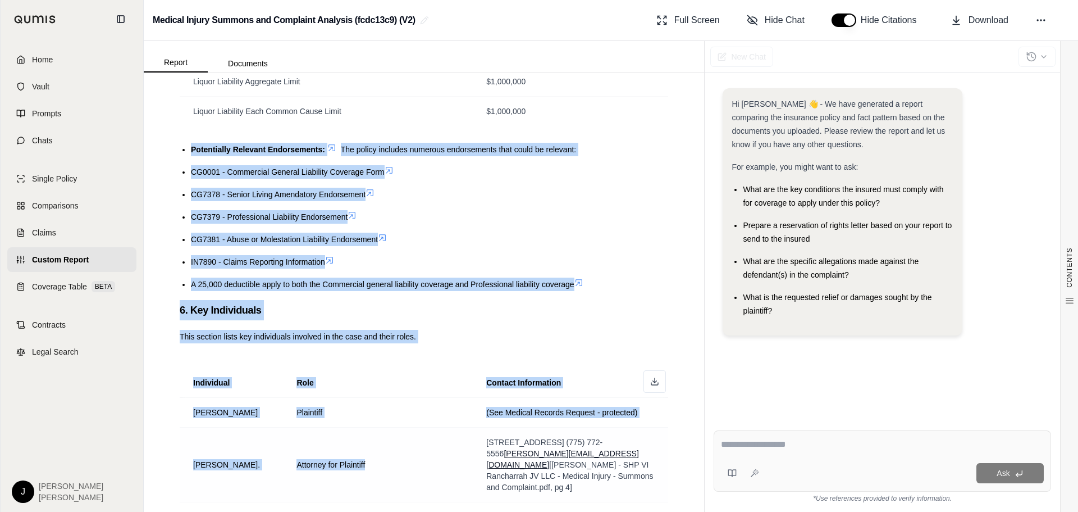
drag, startPoint x: 177, startPoint y: 129, endPoint x: 450, endPoint y: 422, distance: 399.7
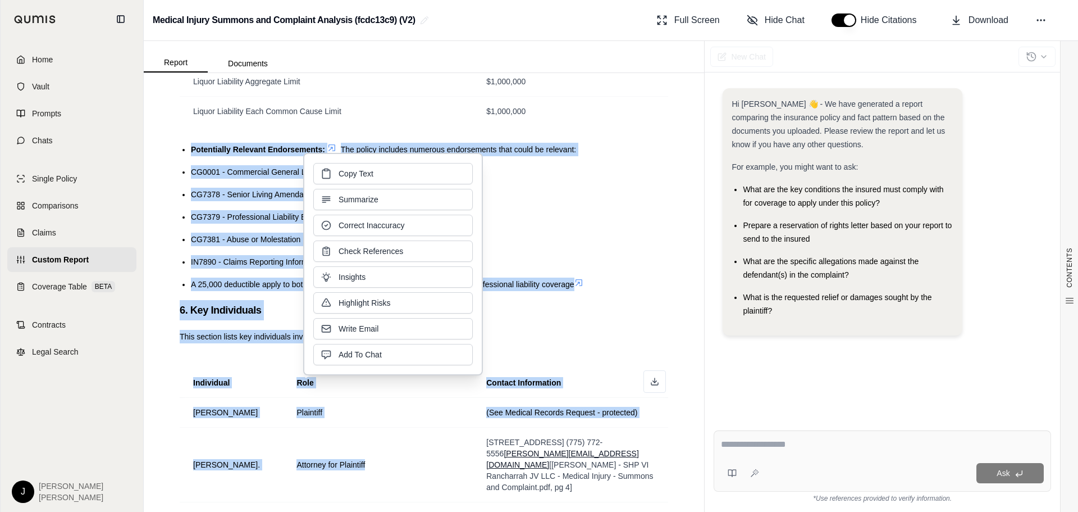
click at [640, 165] on div "CG0001 - Commercial General Liability Coverage Form" at bounding box center [429, 171] width 477 height 13
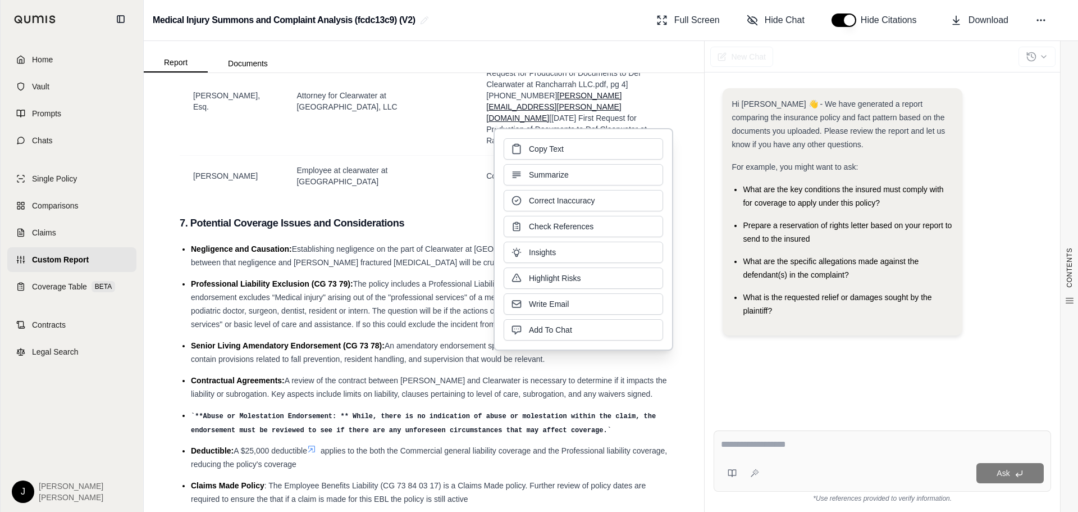
scroll to position [2277, 0]
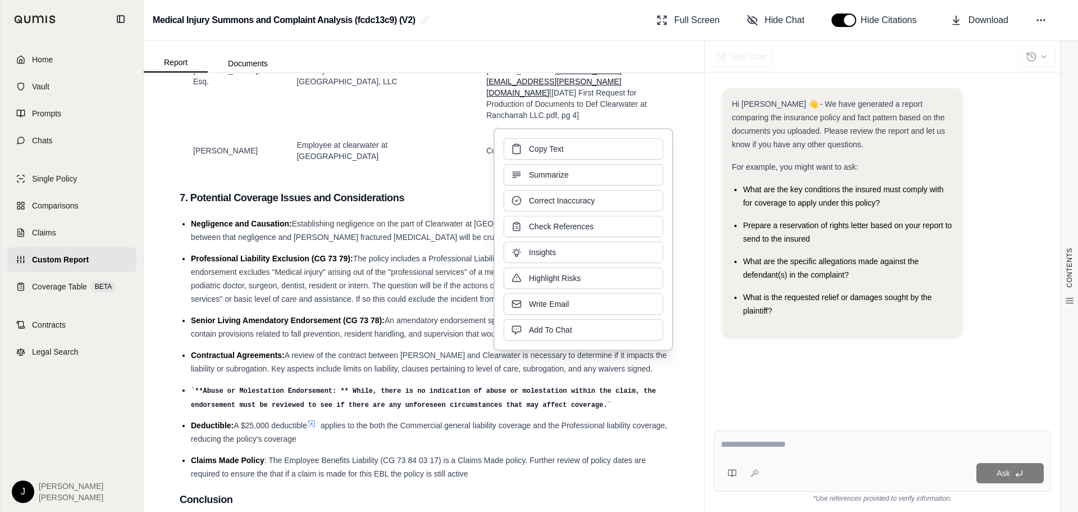
click at [317, 309] on ul "Negligence and Causation: Establishing negligence on the part of Clearwater at …" at bounding box center [424, 348] width 489 height 263
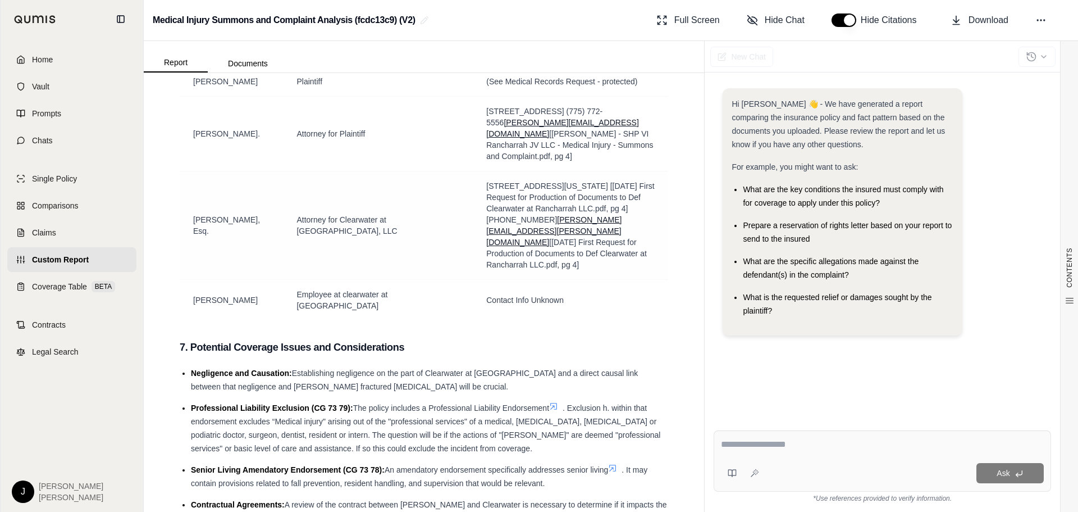
scroll to position [2109, 0]
